Goal: Task Accomplishment & Management: Manage account settings

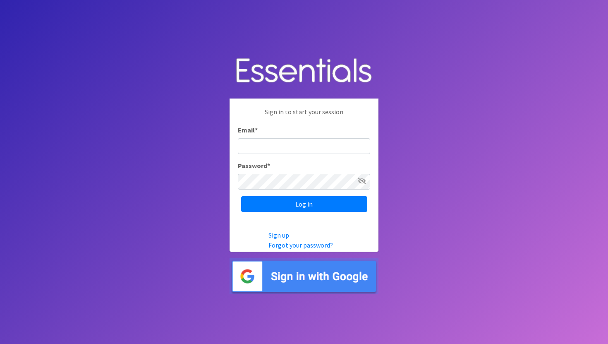
click at [287, 285] on img at bounding box center [304, 276] width 149 height 36
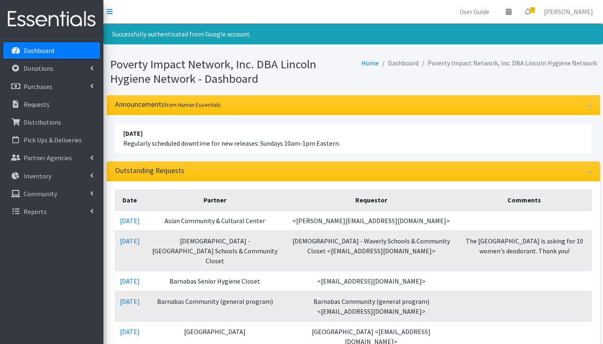
scroll to position [14, 0]
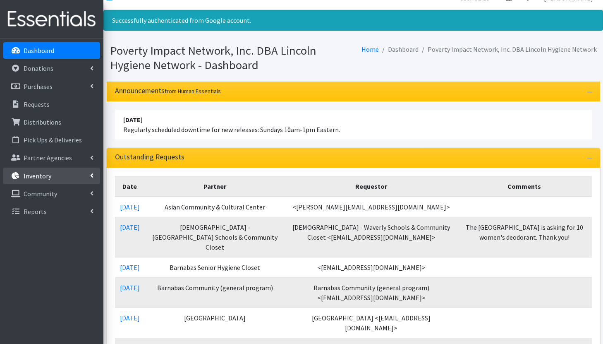
click at [56, 171] on link "Inventory" at bounding box center [51, 176] width 97 height 17
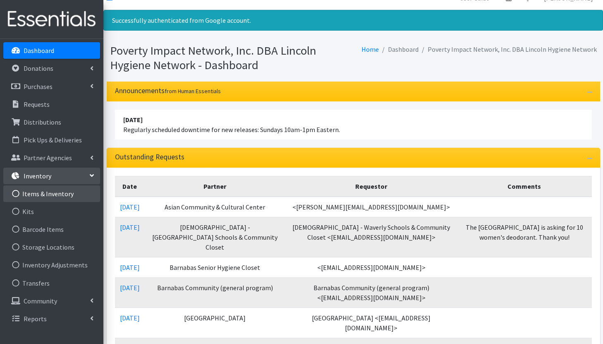
click at [55, 198] on link "Items & Inventory" at bounding box center [51, 193] width 97 height 17
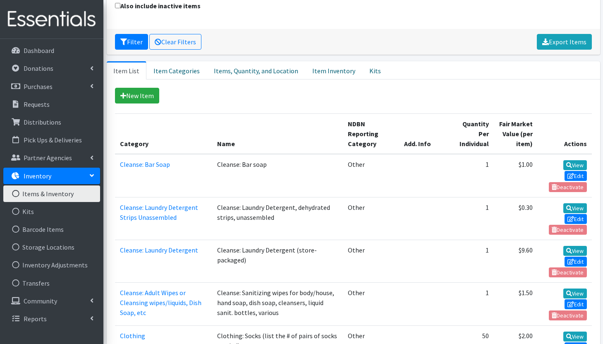
scroll to position [130, 0]
click at [171, 67] on link "Item Categories" at bounding box center [176, 70] width 60 height 18
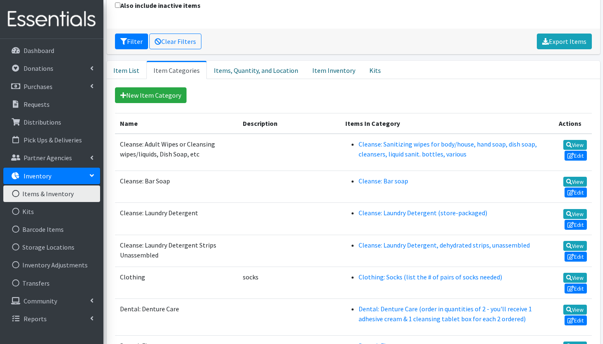
click at [236, 69] on link "Items, Quantity, and Location" at bounding box center [256, 70] width 98 height 18
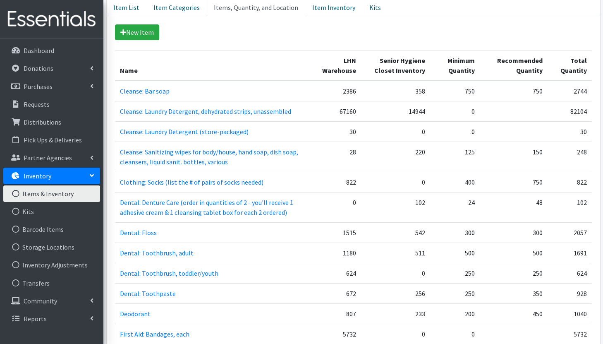
scroll to position [218, 0]
